Goal: Transaction & Acquisition: Purchase product/service

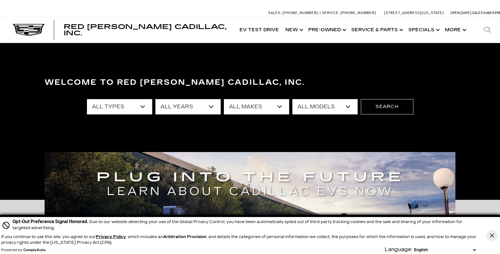
click at [139, 107] on select "All Types New Used Certified Used Demo" at bounding box center [119, 106] width 65 height 15
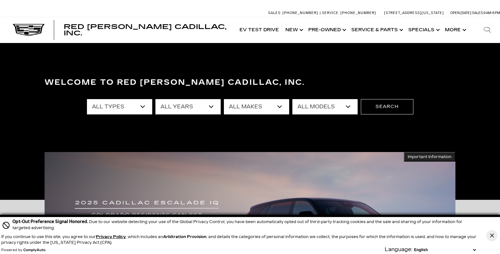
click at [139, 107] on select "All Types New Used Certified Used Demo" at bounding box center [119, 106] width 65 height 15
click at [279, 106] on select "All Makes Audi BMW Cadillac Chevrolet Dodge Ford GMC Honda Jeep Lexus Mercedes-…" at bounding box center [256, 106] width 65 height 15
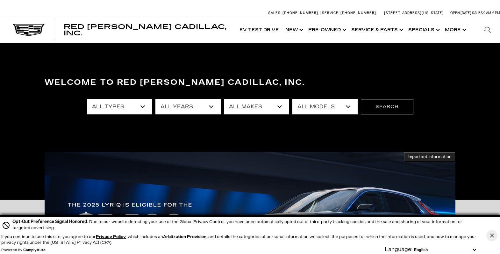
select select "Toyota"
click at [224, 99] on select "All Makes Audi BMW Cadillac Chevrolet Dodge Ford GMC Honda Jeep Lexus Mercedes-…" at bounding box center [256, 106] width 65 height 15
click at [376, 108] on button "Search" at bounding box center [387, 106] width 53 height 15
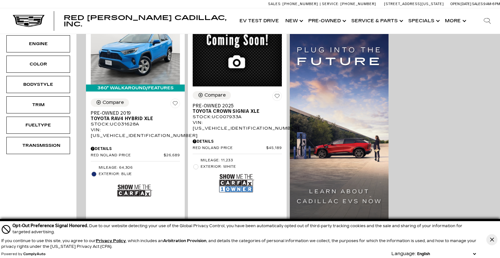
scroll to position [64, 0]
